Goal: Task Accomplishment & Management: Manage account settings

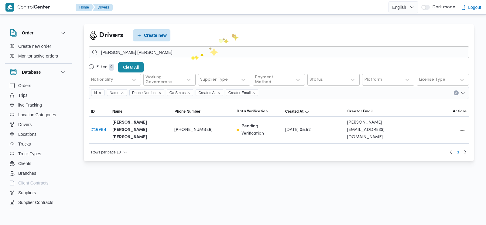
click at [191, 56] on input "[PERSON_NAME] [PERSON_NAME]" at bounding box center [279, 52] width 381 height 12
click at [191, 56] on input "محمد رجب سيف النصر" at bounding box center [279, 52] width 381 height 12
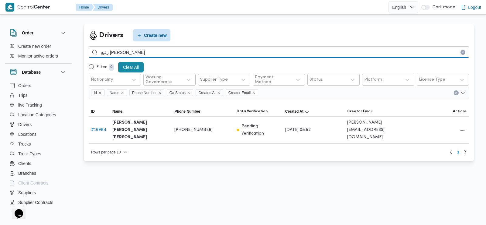
type input "رفيع [PERSON_NAME]"
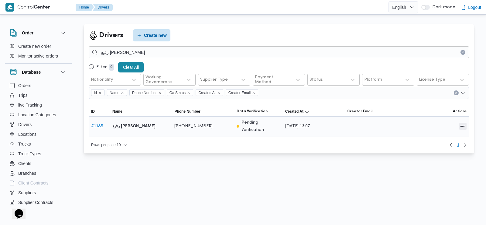
click at [462, 126] on button "All actions" at bounding box center [463, 126] width 7 height 7
click at [444, 126] on span "Edit" at bounding box center [443, 123] width 19 height 5
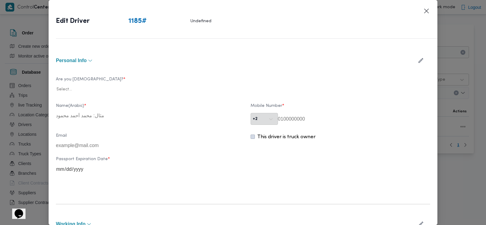
type input "رفيع [PERSON_NAME]"
type input "01008449363"
type input "01008449363@illa.com.eg"
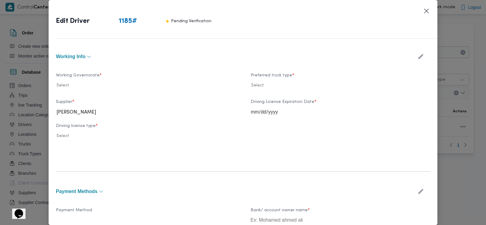
scroll to position [168, 0]
click at [418, 56] on icon "button" at bounding box center [421, 55] width 6 height 6
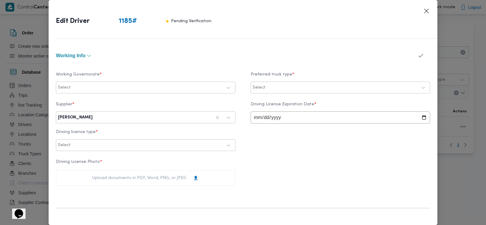
click at [197, 115] on div at bounding box center [153, 117] width 118 height 6
type input "الهامي"
click at [93, 139] on div "الهامي [PERSON_NAME]" at bounding box center [145, 144] width 179 height 11
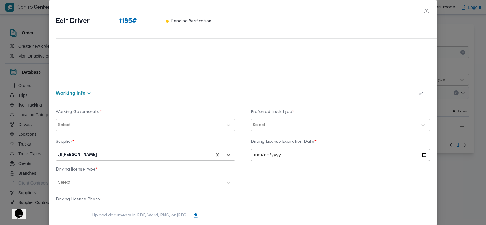
scroll to position [127, 0]
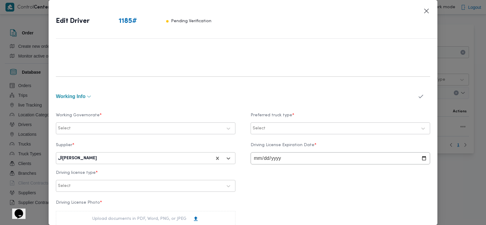
click at [418, 98] on icon "button" at bounding box center [421, 96] width 6 height 6
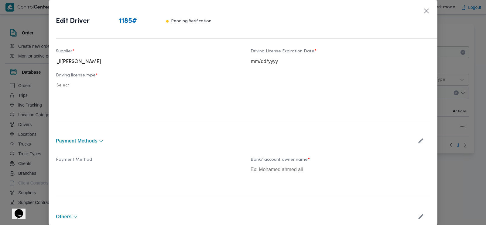
scroll to position [266, 0]
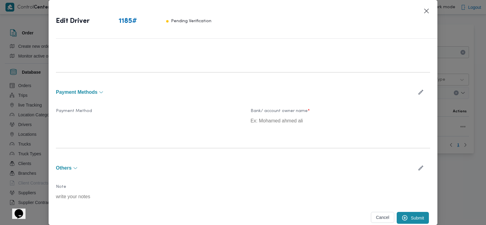
click at [408, 215] on button "Submit" at bounding box center [413, 218] width 32 height 12
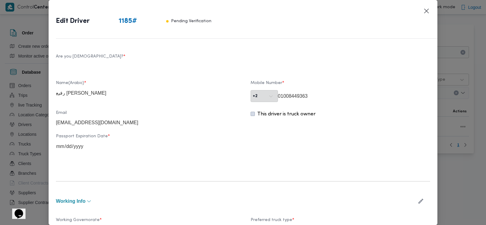
scroll to position [0, 0]
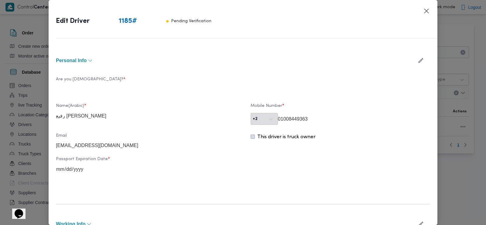
click at [418, 57] on button "button" at bounding box center [421, 60] width 16 height 12
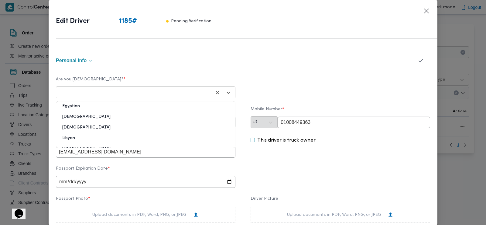
click at [146, 90] on div at bounding box center [135, 92] width 152 height 6
click at [109, 108] on div "Egyptian" at bounding box center [145, 108] width 179 height 11
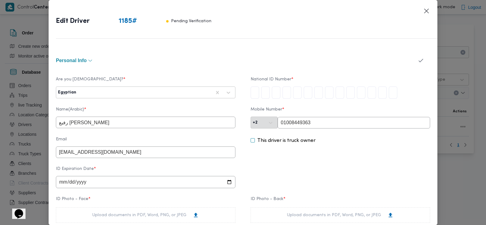
click at [254, 92] on input "tel" at bounding box center [255, 92] width 9 height 12
type input "2"
type input "8"
type input "3"
type input "1"
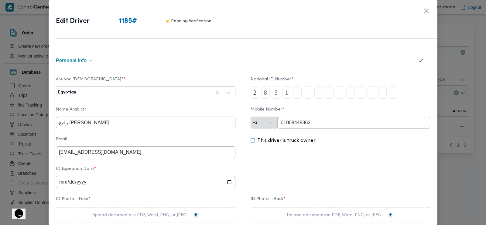
type input "2"
type input "0"
type input "4"
type input "1"
type input "4"
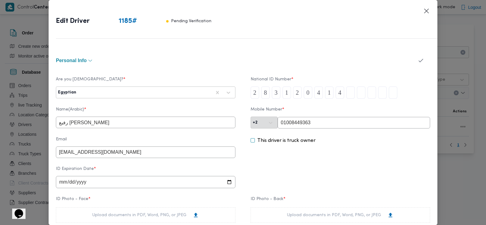
type input "0"
type input "2"
type input "3"
type input "5"
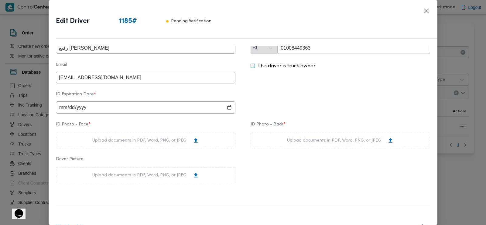
scroll to position [77, 0]
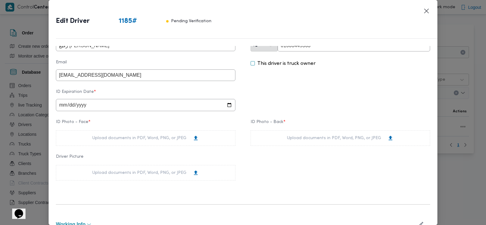
type input "8"
click at [61, 106] on input "date" at bounding box center [146, 105] width 180 height 12
type input "2028-03-12"
click at [101, 137] on div "Upload documents in PDF, Word, PNG, or JPEG" at bounding box center [145, 138] width 107 height 6
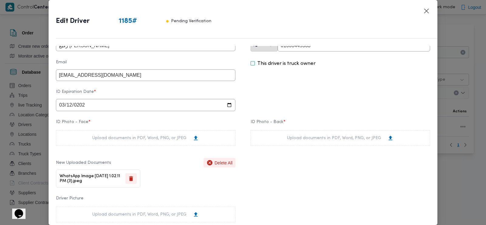
click at [303, 138] on div "Upload documents in PDF, Word, PNG, or JPEG" at bounding box center [340, 138] width 107 height 6
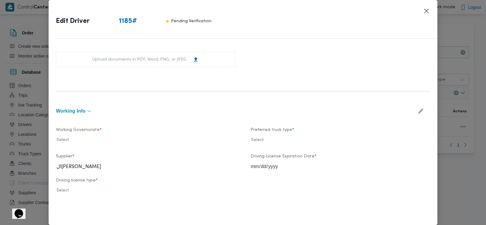
scroll to position [255, 0]
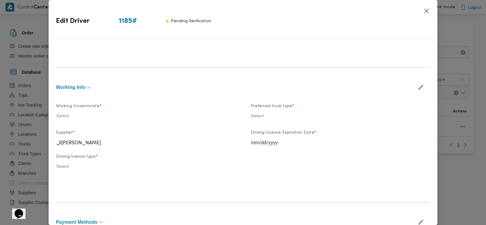
click at [419, 85] on icon "button" at bounding box center [421, 87] width 5 height 5
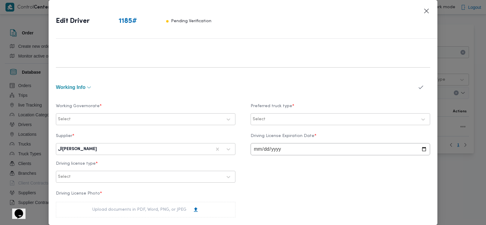
click at [129, 120] on div at bounding box center [147, 119] width 150 height 6
click at [82, 155] on div "البحيرة" at bounding box center [145, 155] width 167 height 7
click at [278, 124] on div "Select" at bounding box center [340, 119] width 177 height 11
click at [268, 143] on label "Dababa" at bounding box center [269, 144] width 24 height 7
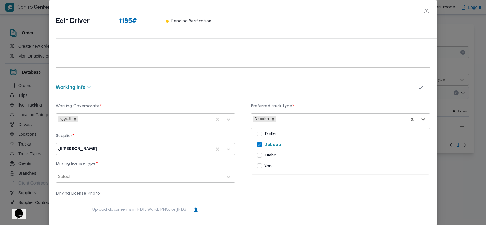
click at [137, 144] on div "الهامي محمد خالد علي" at bounding box center [145, 148] width 177 height 11
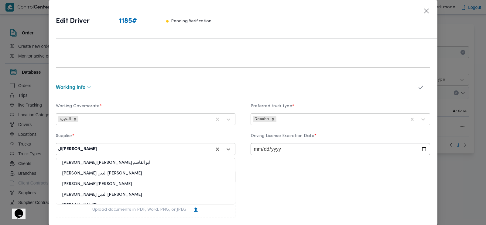
click at [177, 137] on label "Supplier *" at bounding box center [146, 137] width 180 height 9
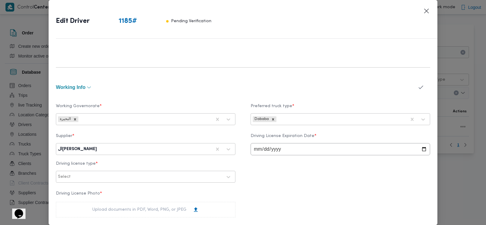
click at [257, 149] on input "date" at bounding box center [341, 149] width 180 height 12
type input "2029-03-12"
click at [132, 174] on div at bounding box center [147, 177] width 150 height 6
click at [101, 196] on div "أولى" at bounding box center [145, 192] width 179 height 11
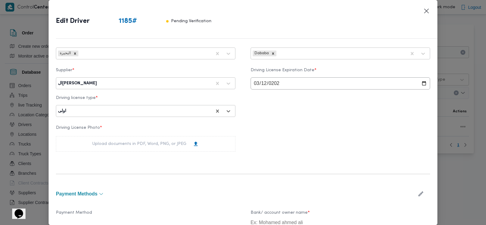
scroll to position [326, 0]
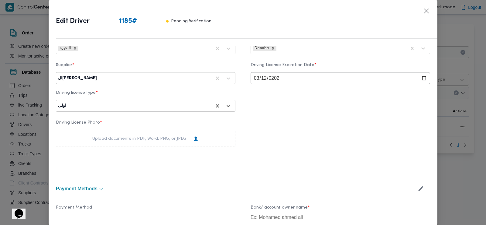
click at [127, 142] on div "Upload documents in PDF, Word, PNG, or JPEG" at bounding box center [145, 138] width 107 height 6
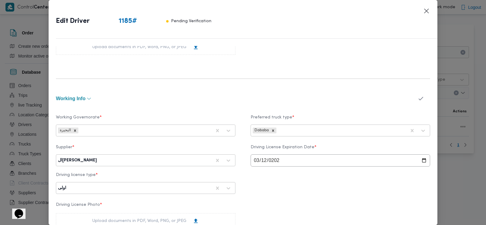
scroll to position [235, 0]
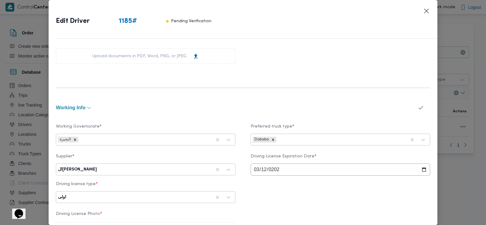
click at [418, 109] on icon "button" at bounding box center [421, 107] width 6 height 6
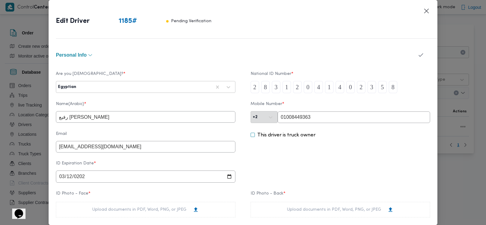
scroll to position [0, 0]
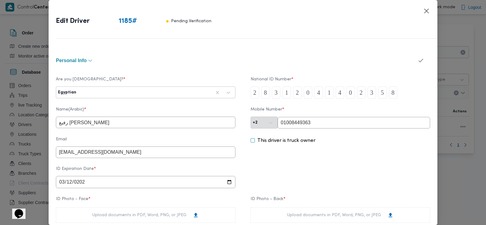
click at [418, 60] on icon "button" at bounding box center [421, 60] width 6 height 6
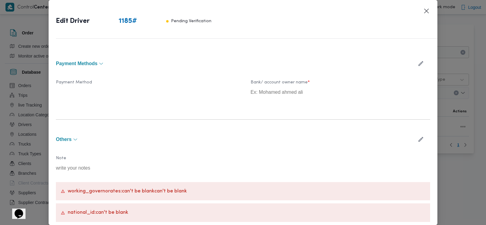
scroll to position [514, 0]
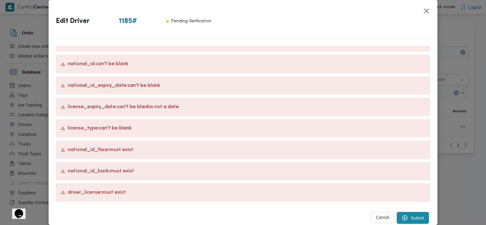
click at [409, 217] on button "Submit" at bounding box center [413, 218] width 32 height 12
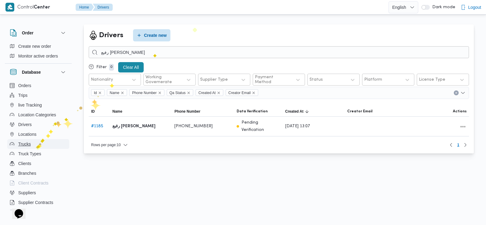
click at [36, 145] on button "Trucks" at bounding box center [38, 144] width 62 height 10
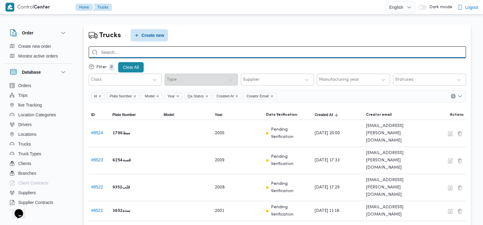
click at [194, 52] on input "search" at bounding box center [278, 52] width 378 height 12
type input "2"
type input "4928"
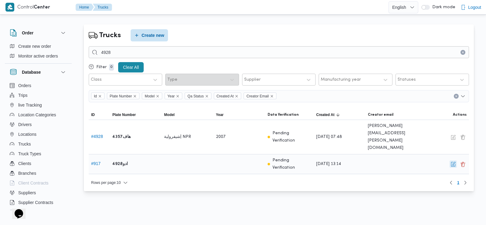
click at [454, 160] on button "button" at bounding box center [453, 163] width 7 height 7
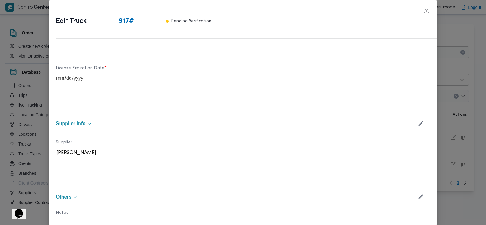
scroll to position [163, 0]
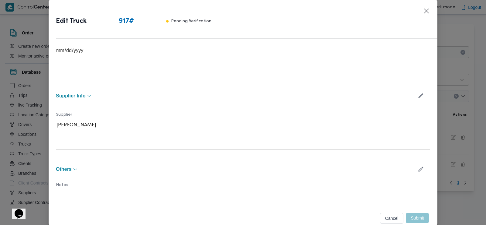
click at [419, 94] on icon "button" at bounding box center [421, 95] width 5 height 5
click at [188, 127] on div at bounding box center [140, 127] width 164 height 6
type input "الهامي"
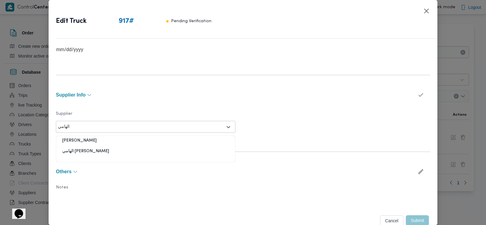
click at [123, 154] on div "الهامي محمد خالد علي" at bounding box center [145, 153] width 179 height 11
click at [418, 96] on icon "button" at bounding box center [421, 94] width 6 height 6
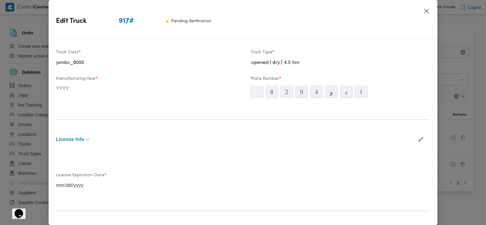
scroll to position [0, 0]
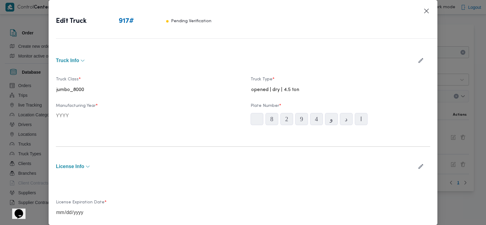
click at [419, 61] on icon "button" at bounding box center [421, 60] width 5 height 5
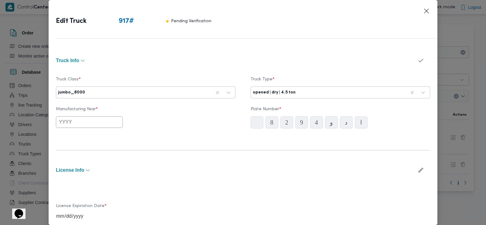
click at [97, 119] on input "text" at bounding box center [89, 122] width 67 height 12
click at [100, 157] on div "2025" at bounding box center [103, 157] width 17 height 4
type input "2025"
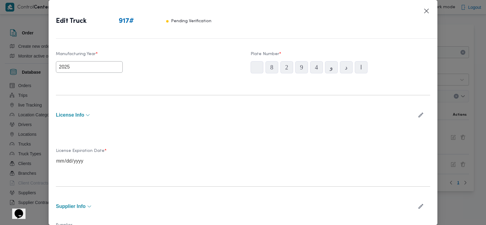
scroll to position [67, 0]
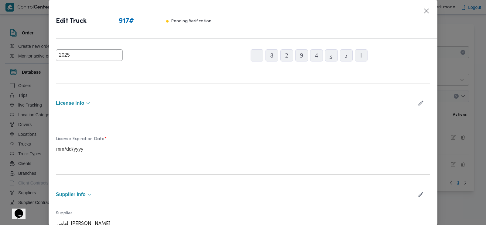
click at [420, 102] on button "button" at bounding box center [421, 103] width 16 height 12
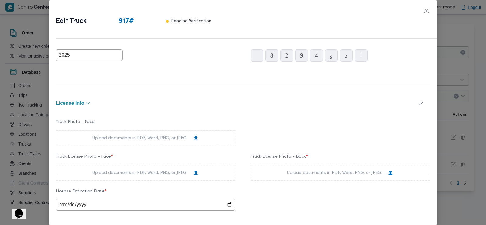
click at [136, 138] on div "Upload documents in PDF, Word, PNG, or JPEG" at bounding box center [145, 138] width 107 height 6
click at [180, 172] on div "Upload documents in PDF, Word, PNG, or JPEG" at bounding box center [145, 172] width 107 height 6
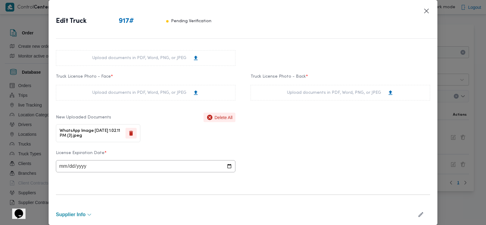
scroll to position [150, 0]
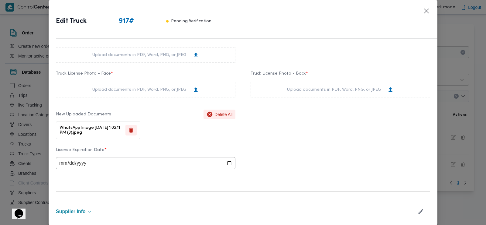
click at [292, 85] on div "Upload documents in PDF, Word, PNG, or JPEG" at bounding box center [341, 90] width 180 height 16
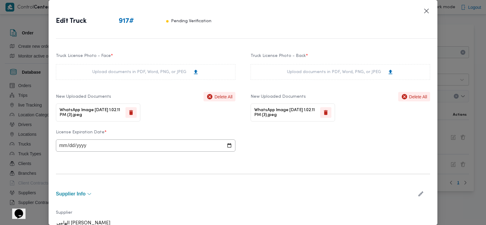
scroll to position [188, 0]
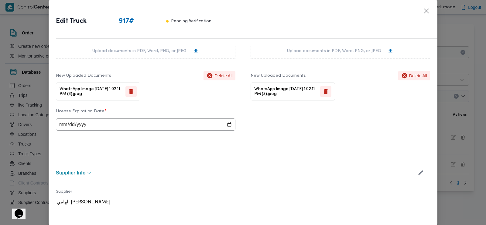
click at [61, 128] on input "date" at bounding box center [146, 124] width 180 height 12
type input "2028-03-12"
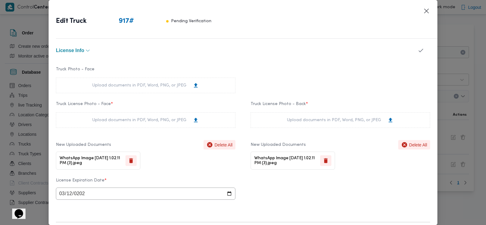
click at [419, 51] on icon "button" at bounding box center [421, 51] width 5 height 4
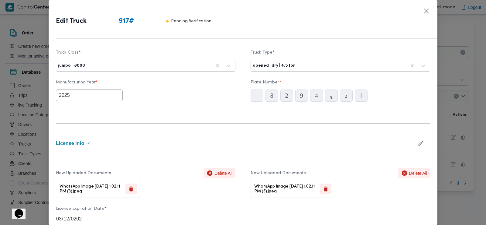
scroll to position [0, 0]
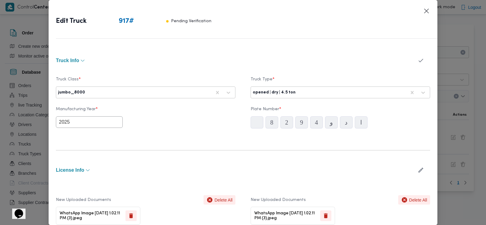
click at [418, 61] on icon "button" at bounding box center [421, 60] width 6 height 6
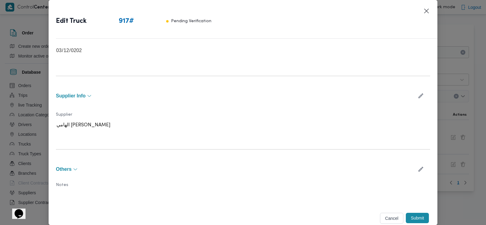
scroll to position [192, 0]
click at [414, 214] on button "Submit" at bounding box center [417, 217] width 23 height 10
